Goal: Navigation & Orientation: Find specific page/section

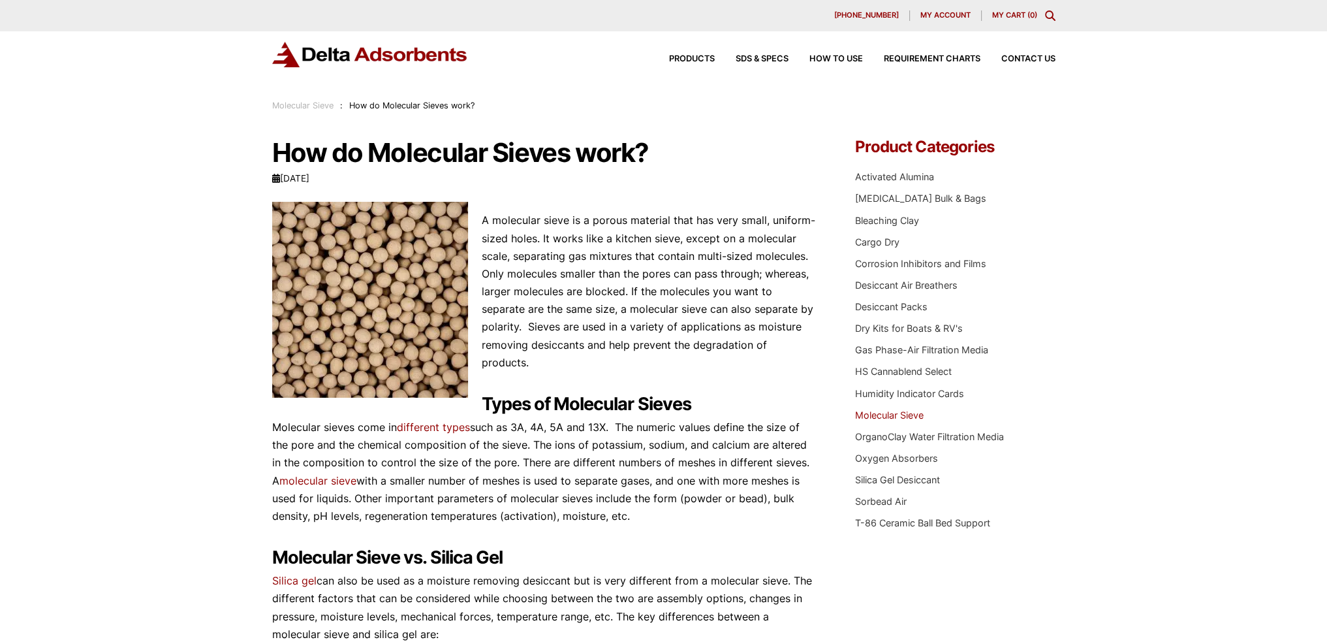
click at [875, 417] on link "Molecular Sieve" at bounding box center [889, 414] width 69 height 11
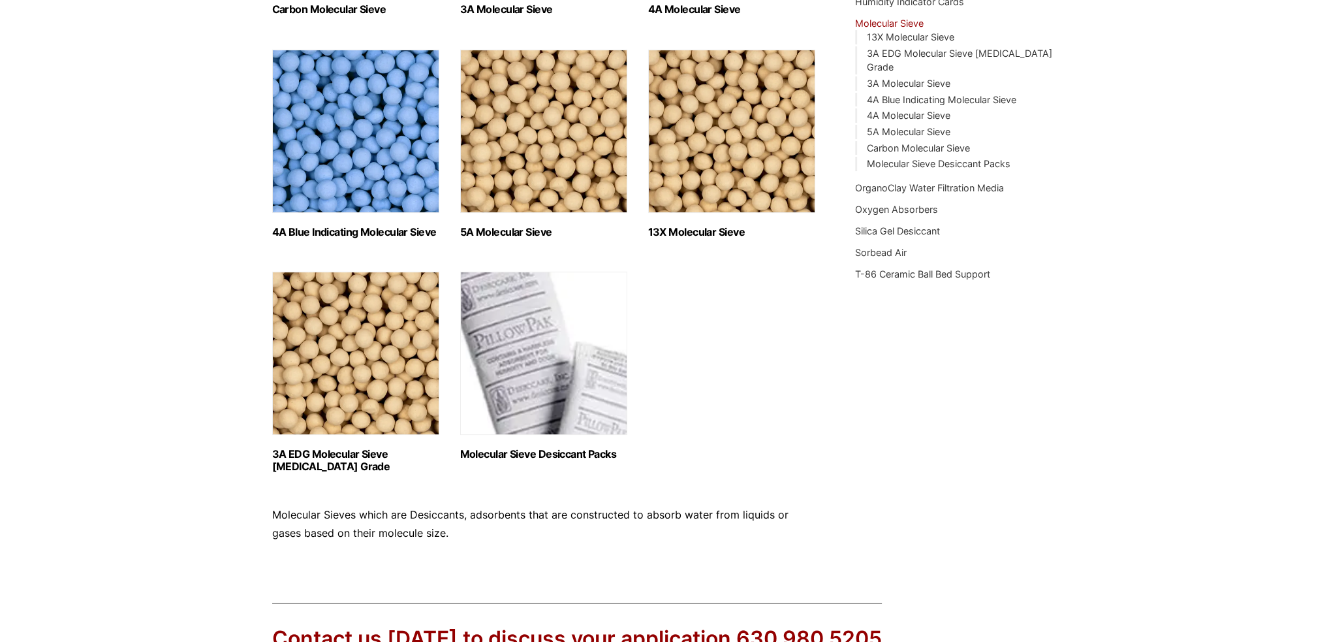
scroll to position [261, 0]
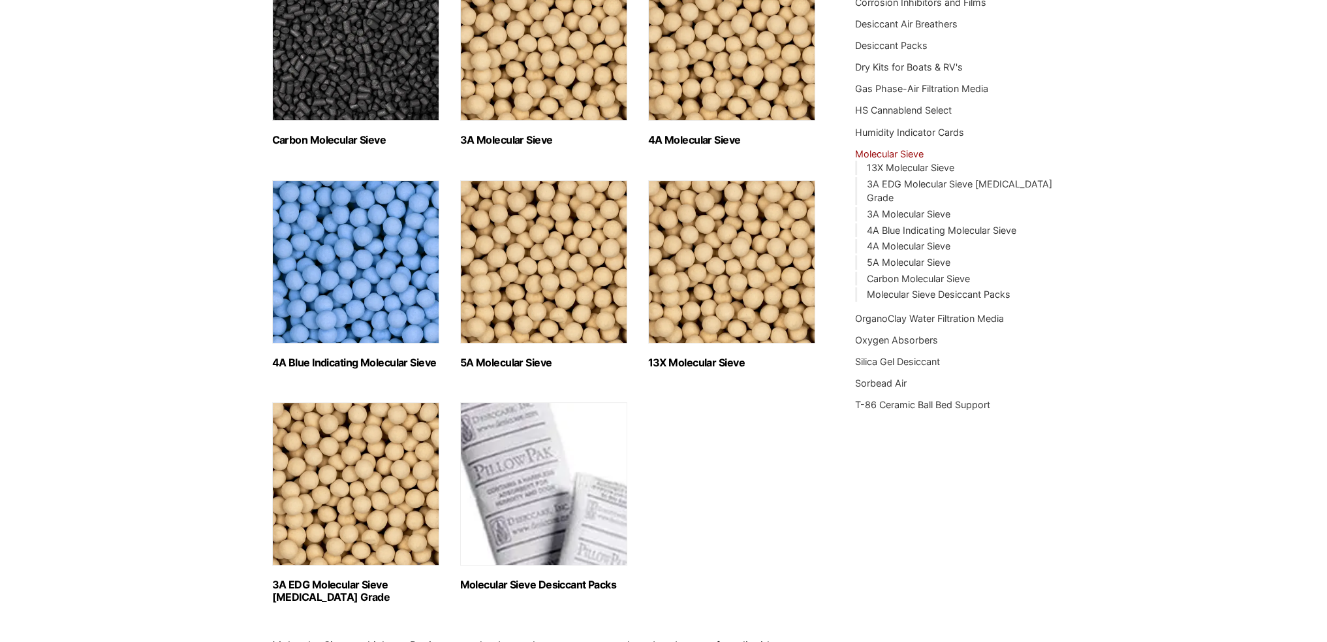
click at [704, 78] on img "Visit product category 4A Molecular Sieve" at bounding box center [731, 39] width 167 height 163
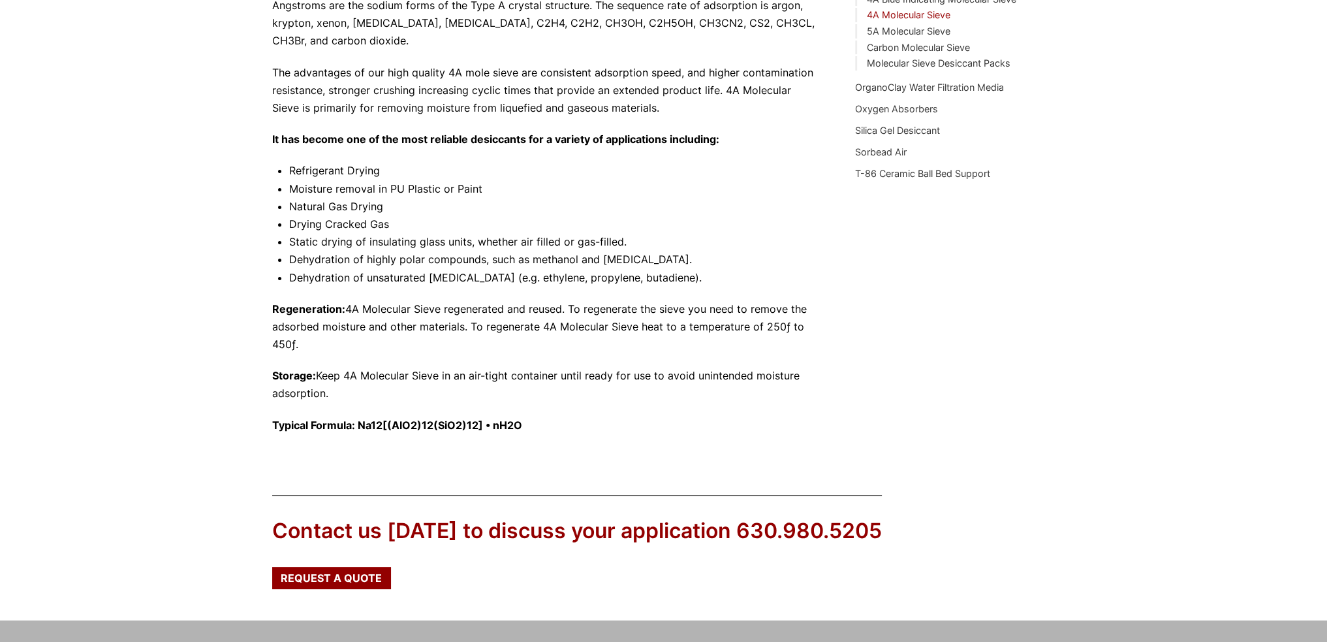
scroll to position [522, 0]
